Goal: Find specific page/section: Find specific page/section

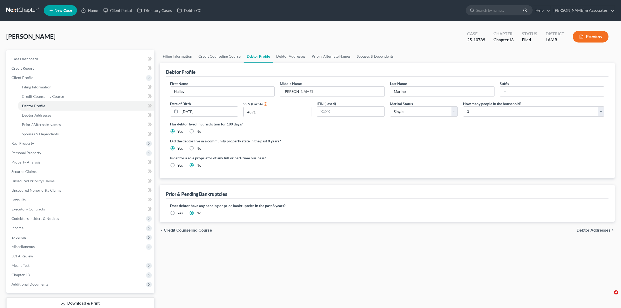
select select "0"
select select "2"
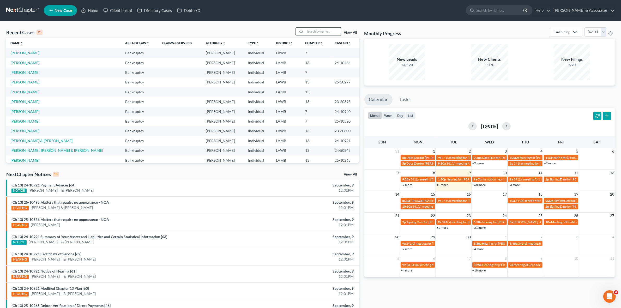
click at [341, 32] on input "search" at bounding box center [323, 32] width 37 height 8
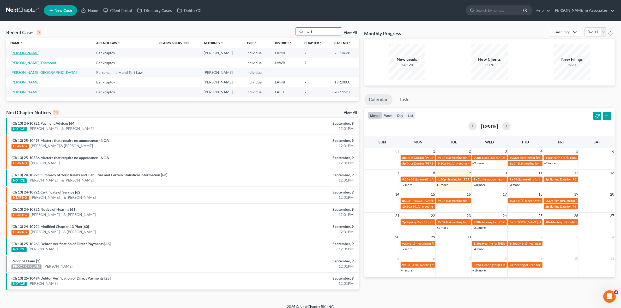
type input "sulli"
click at [31, 54] on link "[PERSON_NAME]" at bounding box center [24, 53] width 29 height 4
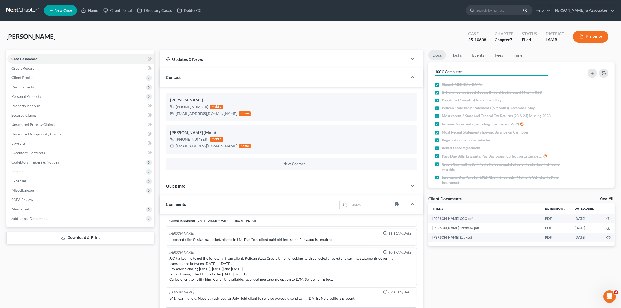
scroll to position [55, 0]
click at [494, 57] on link "Fees" at bounding box center [499, 55] width 17 height 10
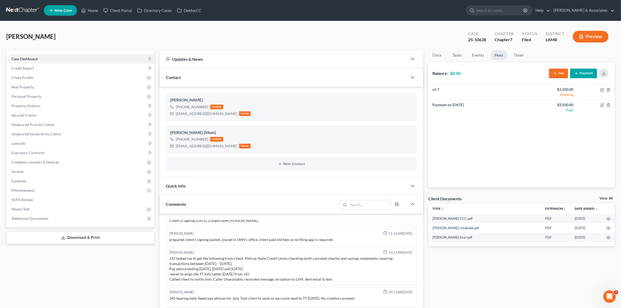
click at [450, 264] on div "Docs Tasks Events Fees Timer 100% Completed Nothing here yet! Signed Retainer D…" at bounding box center [522, 294] width 192 height 489
click at [91, 223] on div "Case Dashboard Payments Invoices Payments Payments Credit Report Client Profile…" at bounding box center [80, 138] width 148 height 177
drag, startPoint x: 95, startPoint y: 217, endPoint x: 98, endPoint y: 229, distance: 11.6
click at [97, 216] on span "Additional Documents" at bounding box center [80, 218] width 147 height 9
click at [99, 249] on link "PACER Notices" at bounding box center [86, 246] width 137 height 9
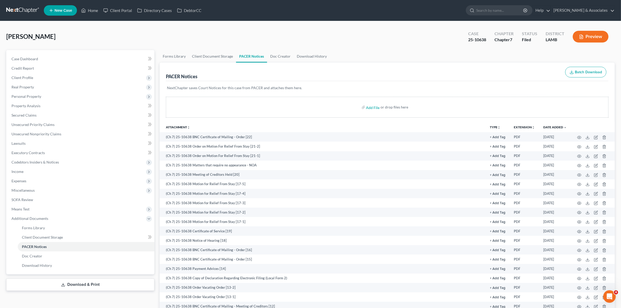
click at [386, 58] on ul "Forms Library Client Document Storage PACER Notices Doc Creator Download History" at bounding box center [387, 56] width 455 height 13
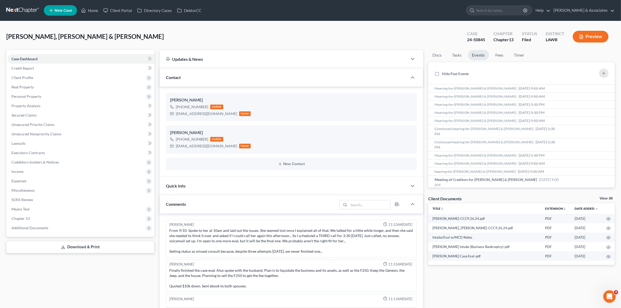
scroll to position [20, 0]
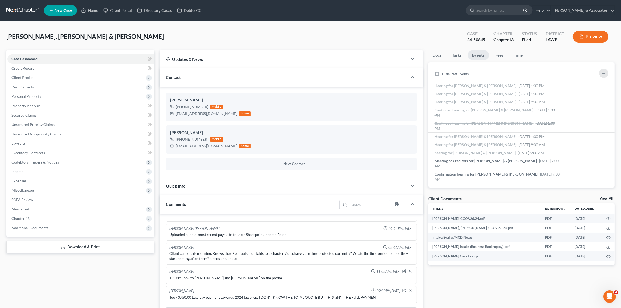
click at [33, 5] on nav "Home New Case Client Portal Directory Cases DebtorCC Diment & Associates jjo@di…" at bounding box center [310, 10] width 621 height 21
click at [21, 11] on link at bounding box center [22, 10] width 33 height 9
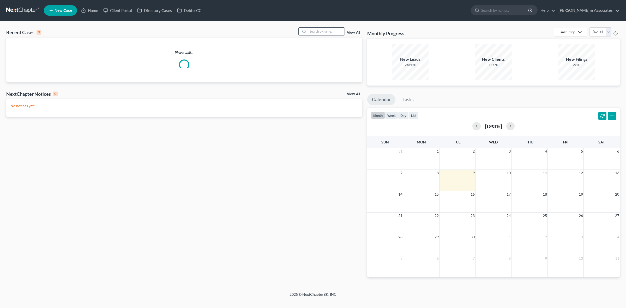
click at [323, 31] on input "search" at bounding box center [326, 32] width 37 height 8
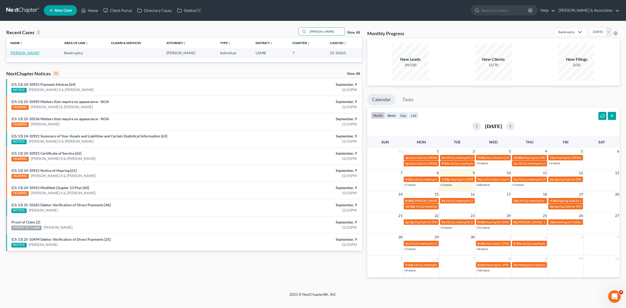
type input "hutching"
click at [33, 51] on link "Hutchings, Kevin" at bounding box center [24, 53] width 29 height 4
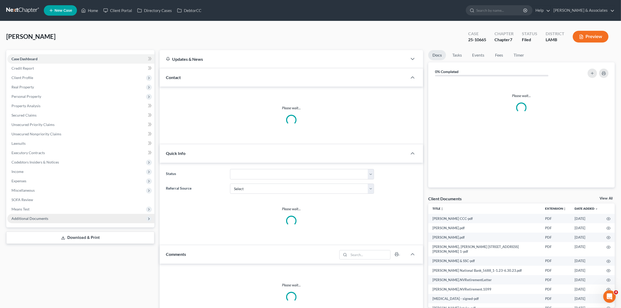
click at [108, 217] on span "Additional Documents" at bounding box center [80, 218] width 147 height 9
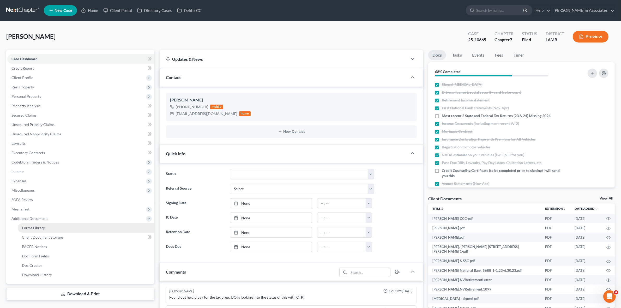
scroll to position [474, 0]
click at [100, 248] on link "PACER Notices" at bounding box center [86, 246] width 137 height 9
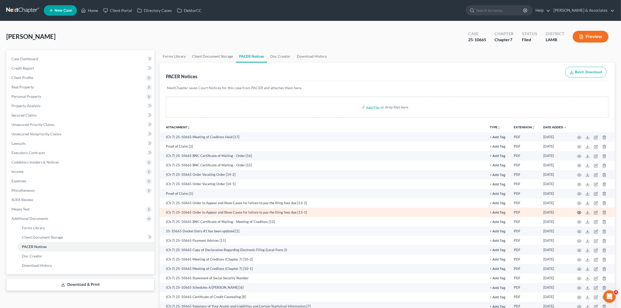
click at [581, 213] on icon "button" at bounding box center [579, 213] width 4 height 4
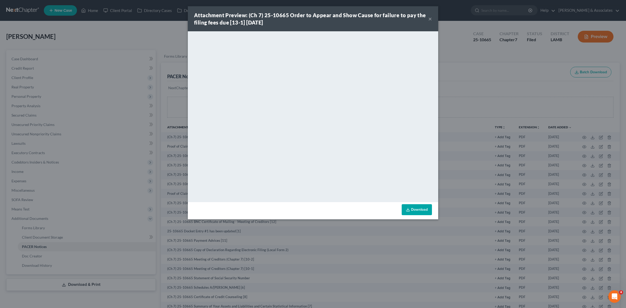
click at [558, 174] on div "Attachment Preview: (Ch 7) 25-10665 Order to Appear and Show Cause for failure …" at bounding box center [313, 154] width 626 height 308
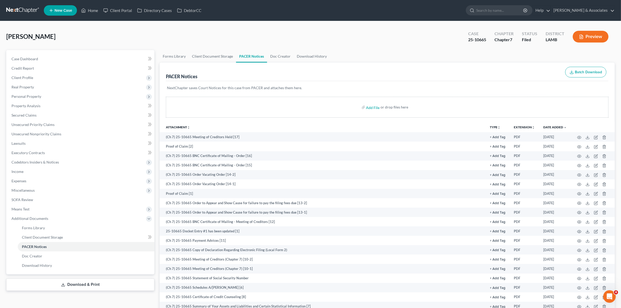
click at [355, 75] on div "PACER Notices Batch Download" at bounding box center [387, 72] width 443 height 19
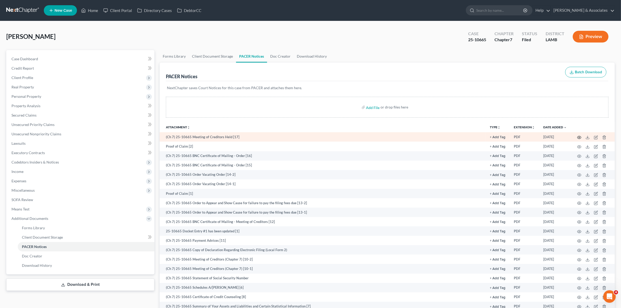
click at [579, 135] on icon "button" at bounding box center [579, 137] width 4 height 4
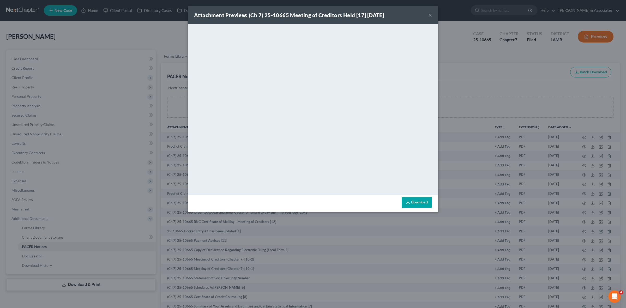
click at [494, 98] on div "Attachment Preview: (Ch 7) 25-10665 Meeting of Creditors Held [17] 09/03/2025 ×…" at bounding box center [313, 154] width 626 height 308
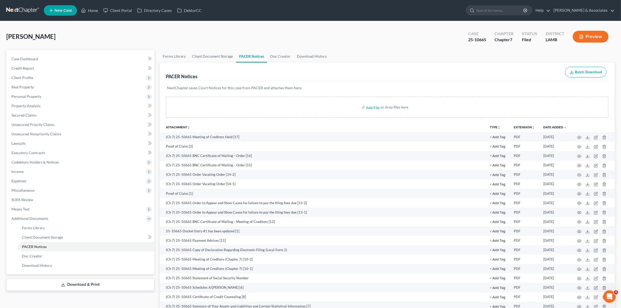
click at [371, 44] on div "Hutchings, Kevin Upgraded Case 25-10665 Chapter Chapter 7 Status Filed District…" at bounding box center [310, 38] width 609 height 23
click at [390, 43] on div "Hutchings, Kevin Upgraded Case 25-10665 Chapter Chapter 7 Status Filed District…" at bounding box center [310, 38] width 609 height 23
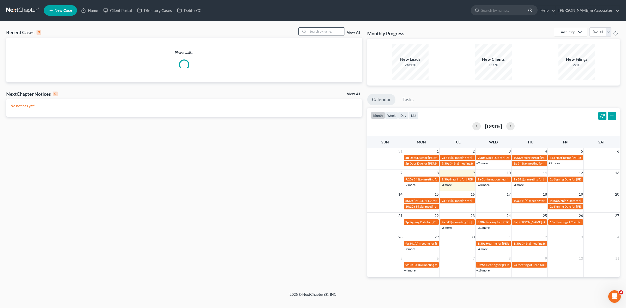
click at [318, 31] on input "search" at bounding box center [326, 32] width 37 height 8
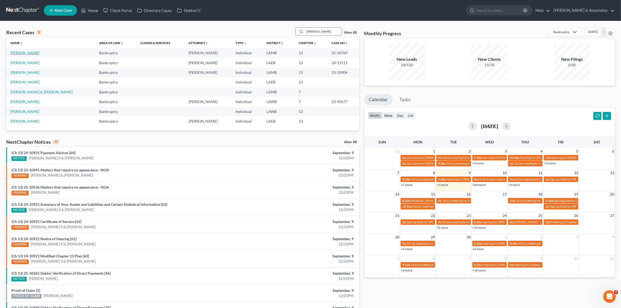
type input "[PERSON_NAME]"
click at [32, 52] on link "[PERSON_NAME]" at bounding box center [24, 53] width 29 height 4
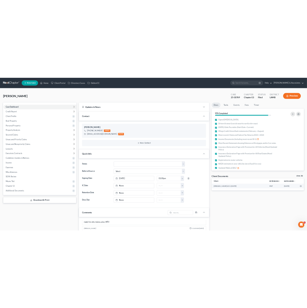
scroll to position [286, 0]
